Goal: Check status: Check status

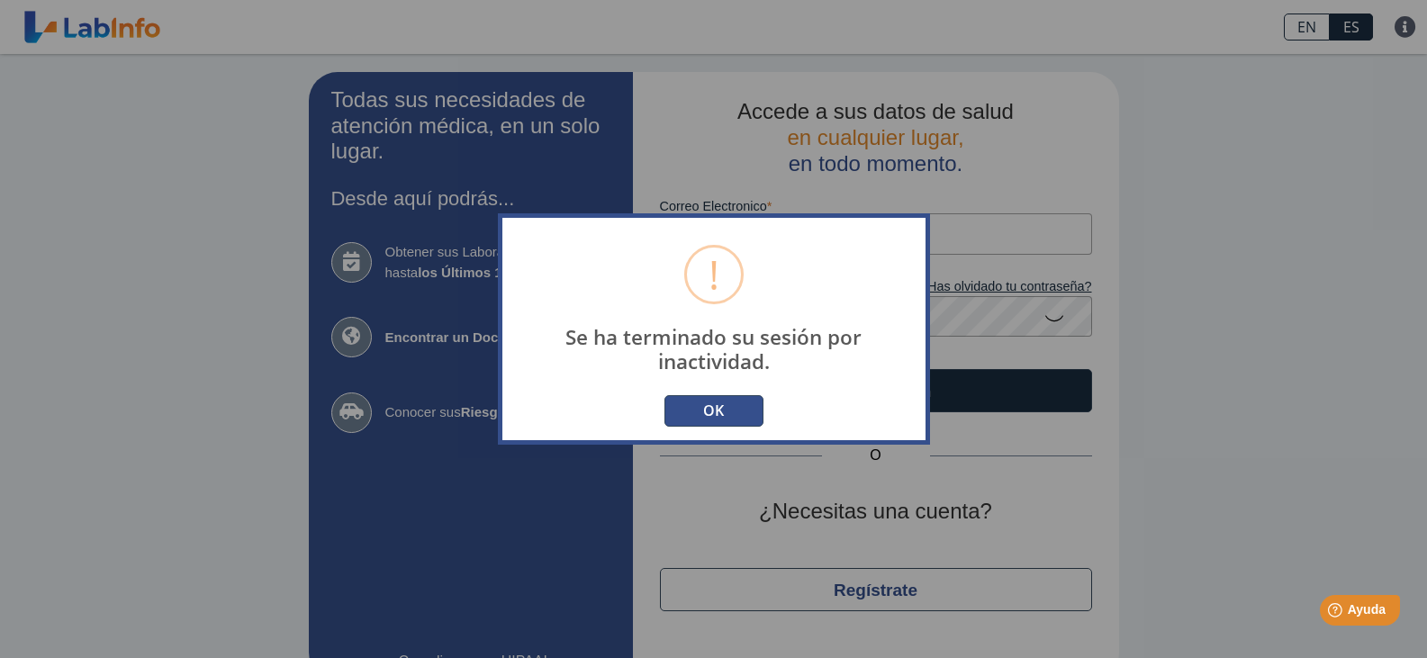
click at [705, 407] on button "OK" at bounding box center [714, 411] width 99 height 32
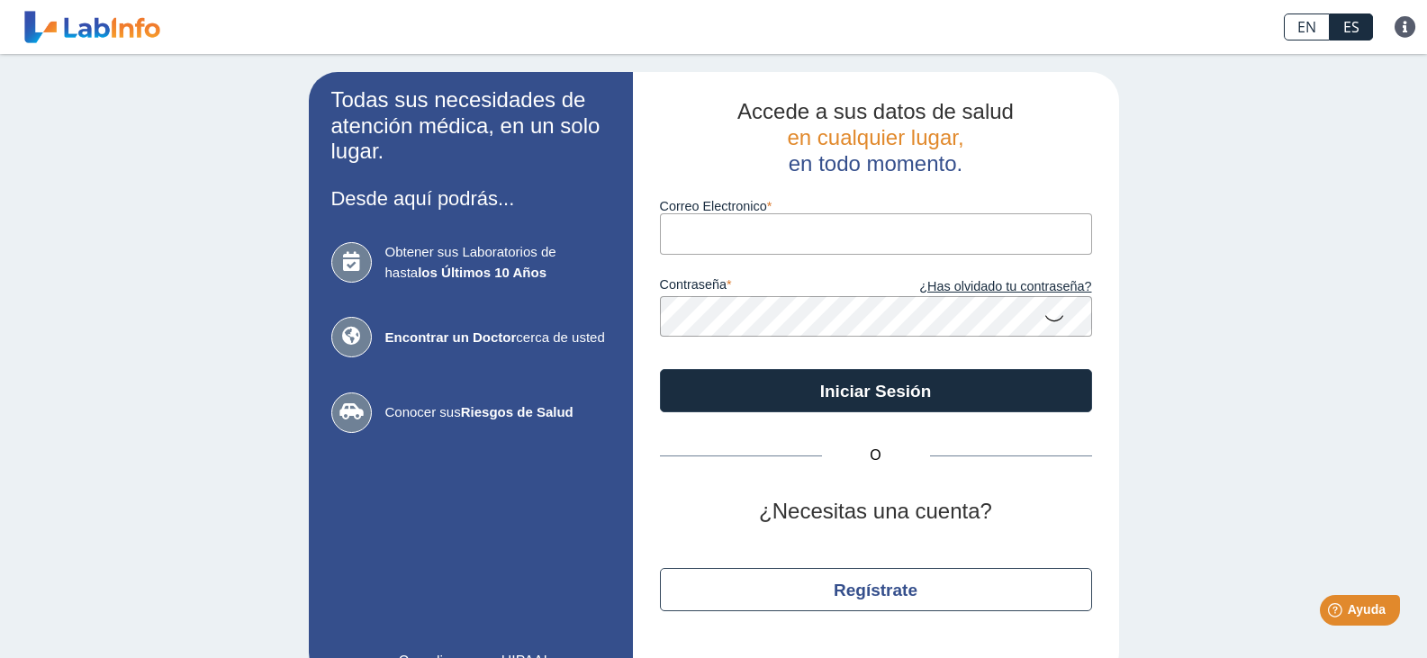
click at [758, 224] on input "Correo Electronico" at bounding box center [876, 233] width 432 height 41
type input "[EMAIL_ADDRESS][DOMAIN_NAME]"
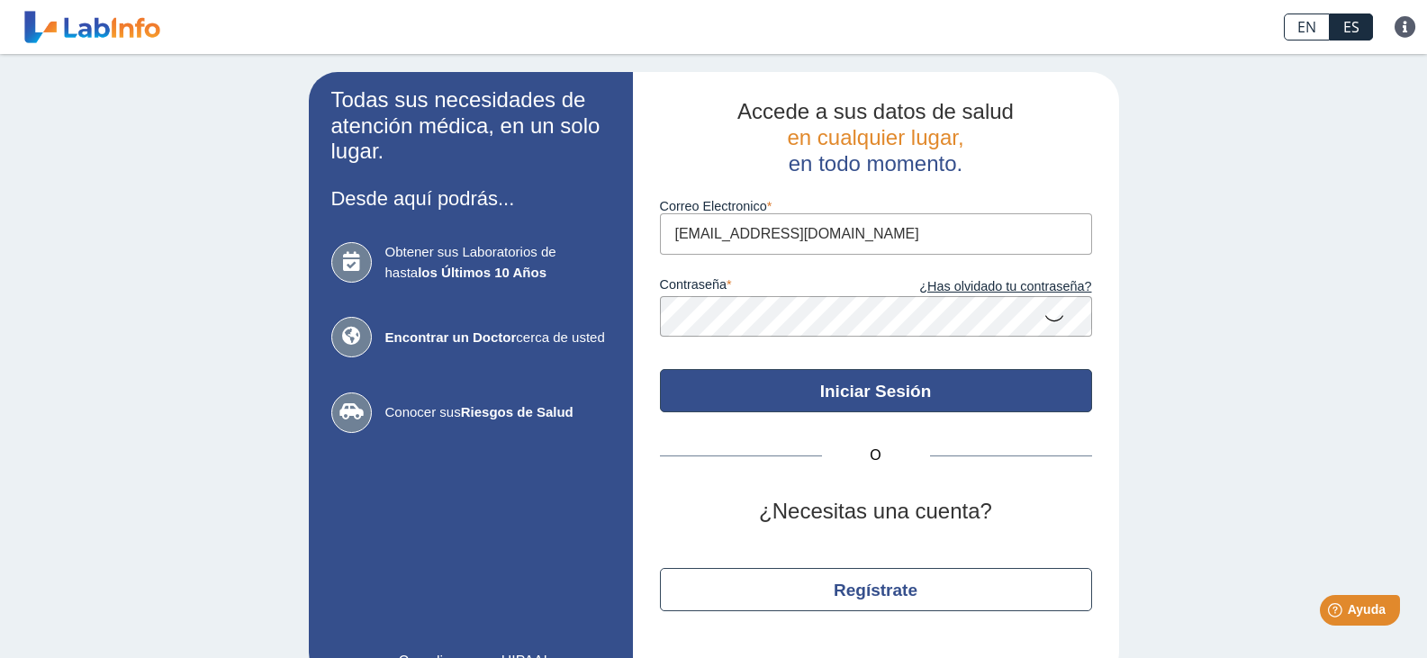
click at [852, 395] on button "Iniciar Sesión" at bounding box center [876, 390] width 432 height 43
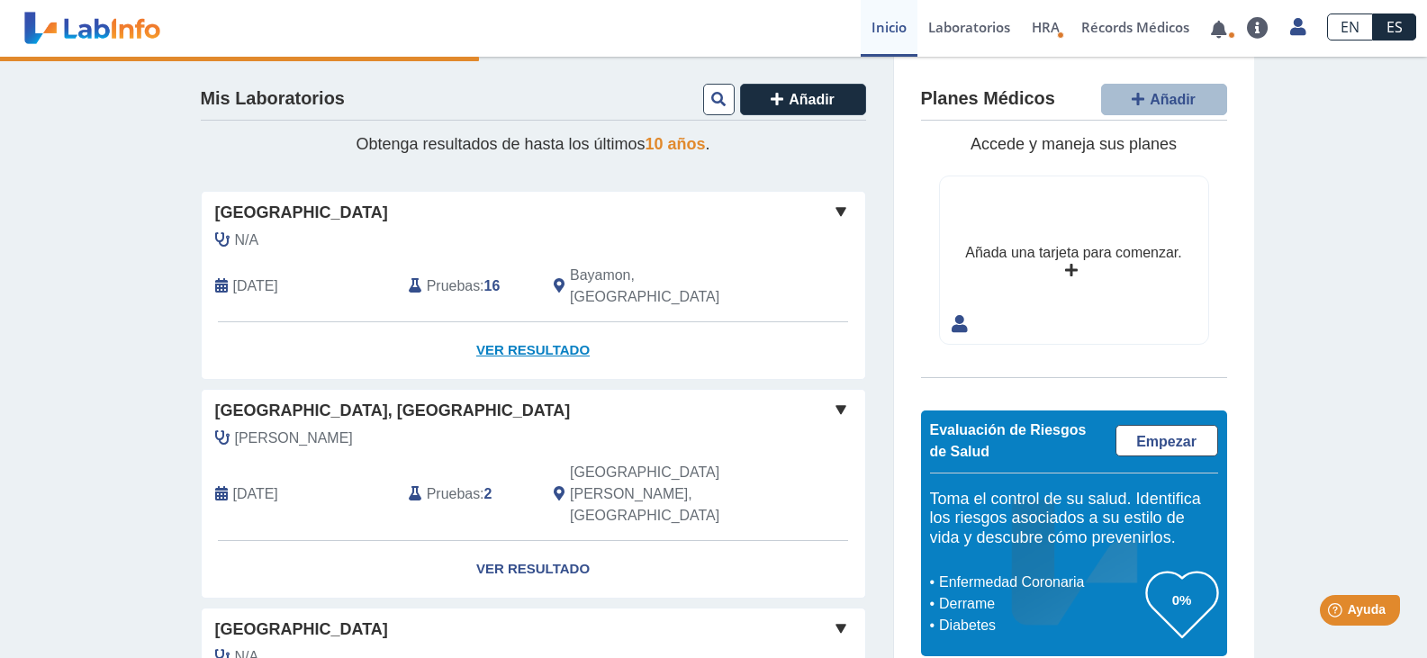
click at [535, 332] on link "Ver Resultado" at bounding box center [534, 350] width 664 height 57
